Goal: Navigation & Orientation: Find specific page/section

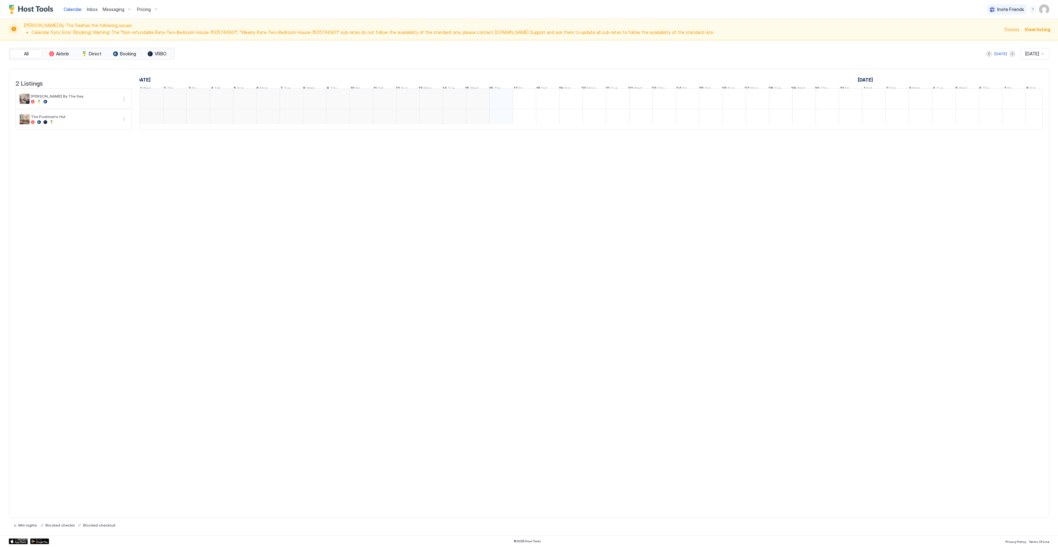
scroll to position [0, 145]
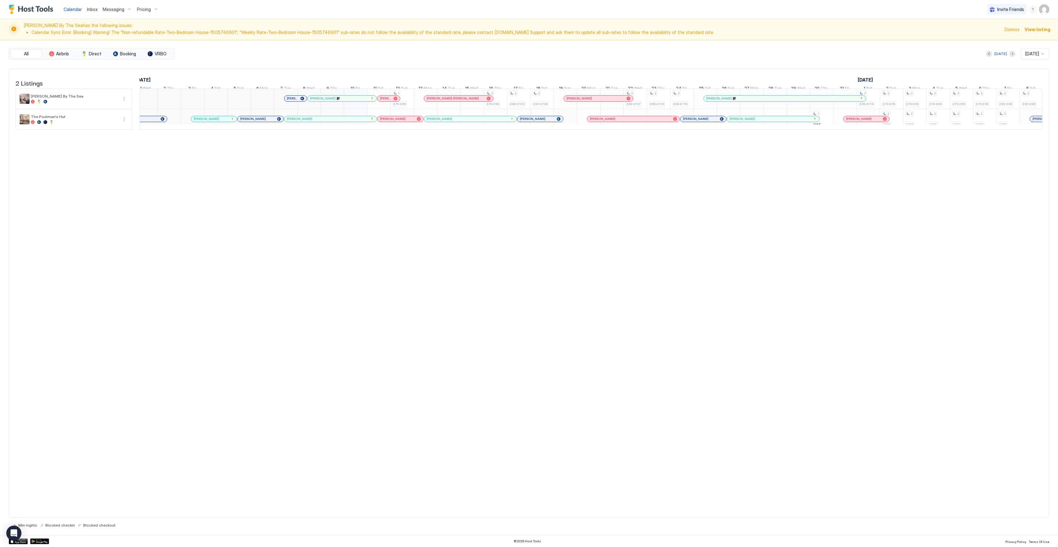
click at [384, 349] on div "2 Listings [DATE] [DATE] [DATE] [DATE] 25 Thu 26 Fri 27 Sat 28 Sun 29 Mon 30 Tu…" at bounding box center [529, 294] width 1040 height 450
click at [192, 211] on div "2 Listings [DATE] [DATE] [DATE] [DATE] 25 Thu 26 Fri 27 Sat 28 Sun 29 Mon 30 Tu…" at bounding box center [529, 294] width 1040 height 450
click at [91, 9] on span "Inbox" at bounding box center [92, 9] width 11 height 5
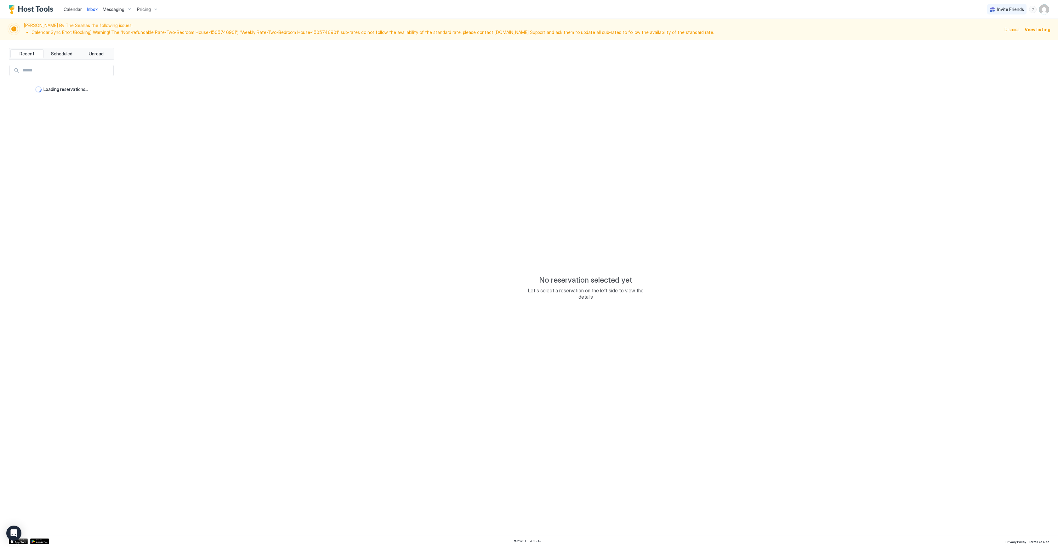
click at [75, 9] on span "Calendar" at bounding box center [73, 9] width 18 height 5
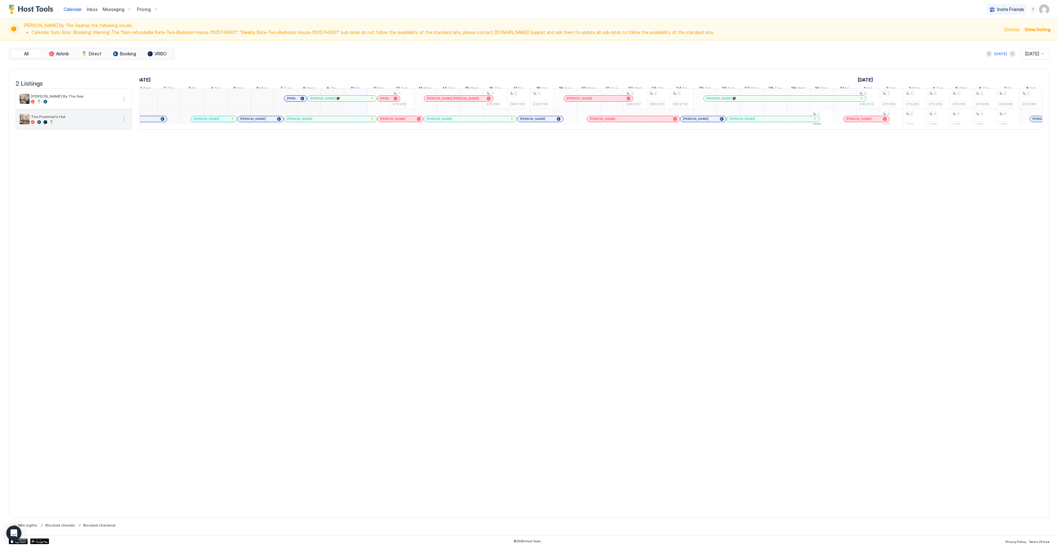
click at [126, 123] on button "More options" at bounding box center [124, 120] width 8 height 8
click at [189, 170] on div at bounding box center [529, 273] width 1058 height 547
click at [1009, 55] on button "Next month" at bounding box center [1012, 54] width 6 height 6
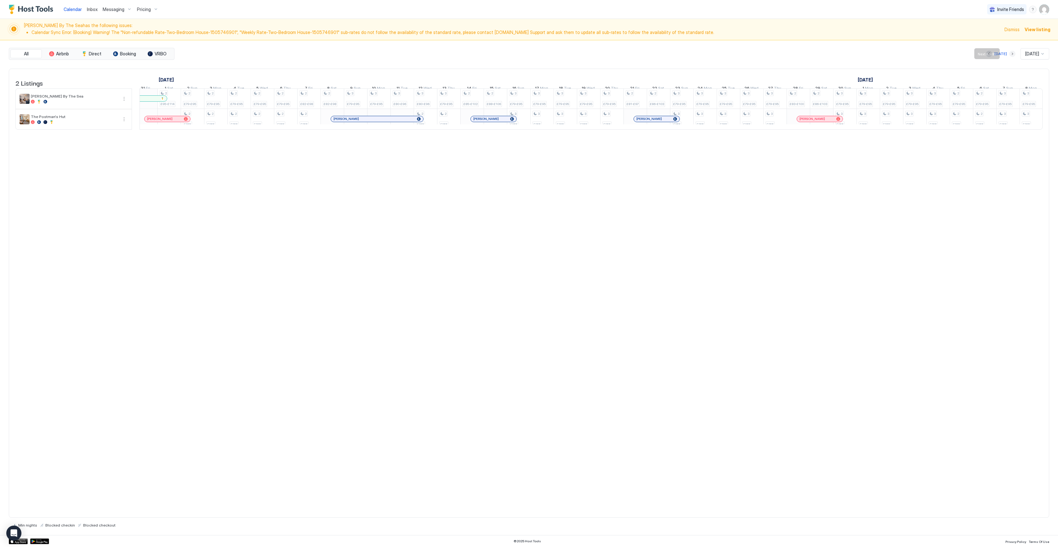
scroll to position [0, 350]
